Goal: Information Seeking & Learning: Learn about a topic

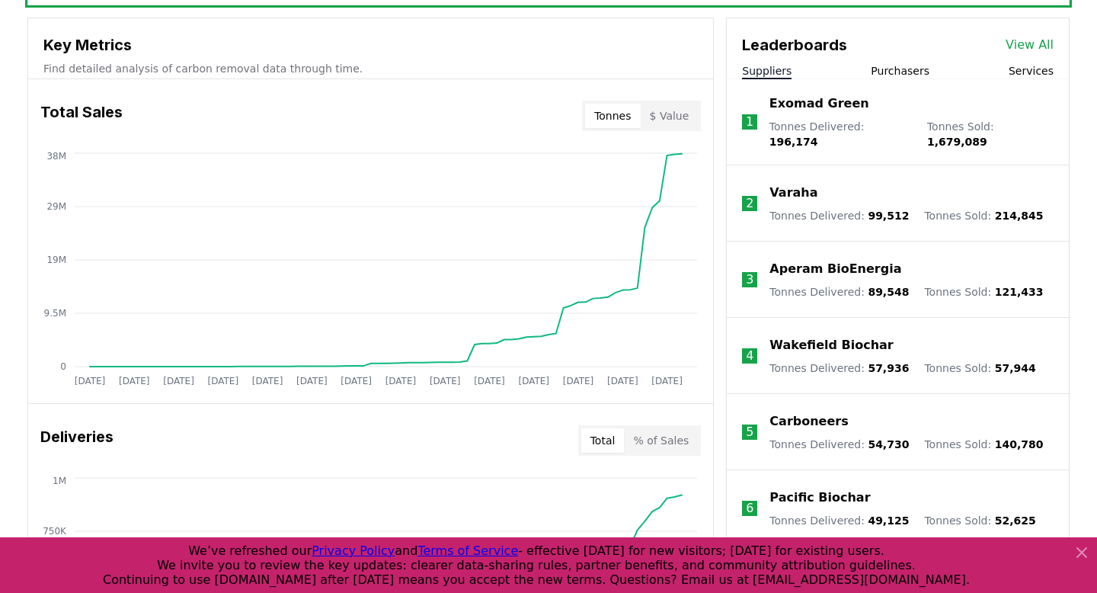
scroll to position [541, 0]
click at [750, 195] on p "2" at bounding box center [750, 204] width 8 height 18
click at [779, 184] on p "Varaha" at bounding box center [794, 193] width 48 height 18
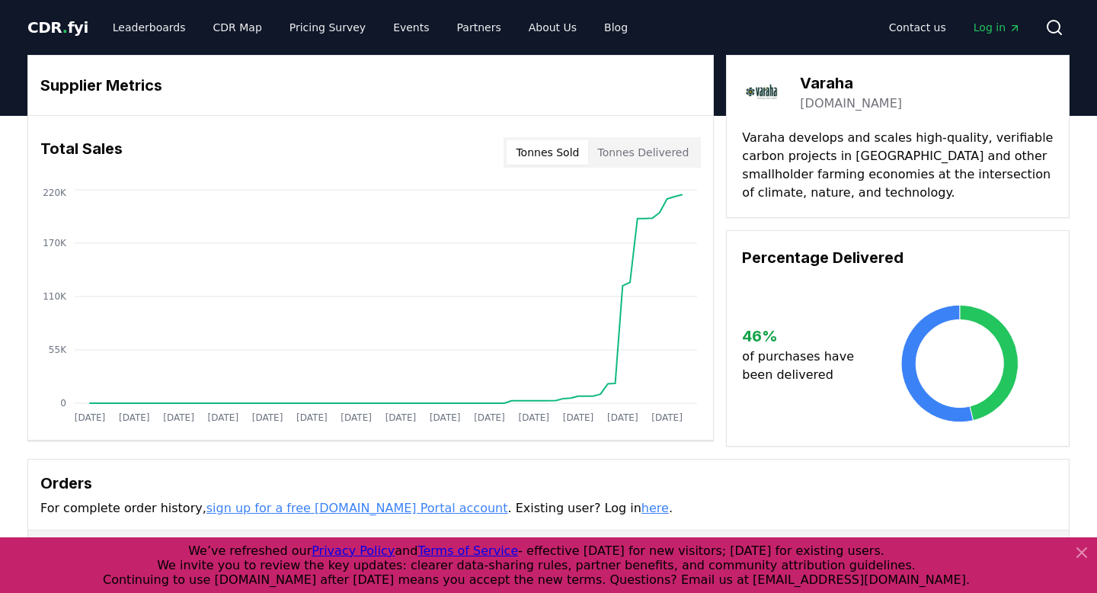
click at [1018, 28] on icon "Main" at bounding box center [1015, 28] width 12 height 12
